Goal: Information Seeking & Learning: Learn about a topic

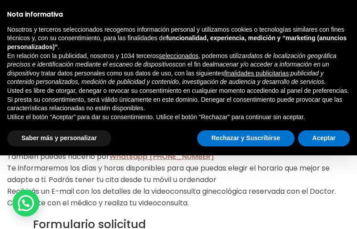
type textarea "**********"
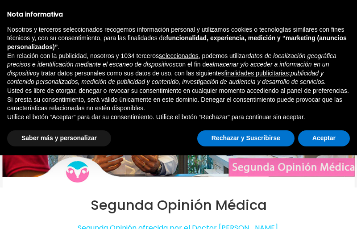
type textarea "**********"
